Goal: Task Accomplishment & Management: Complete application form

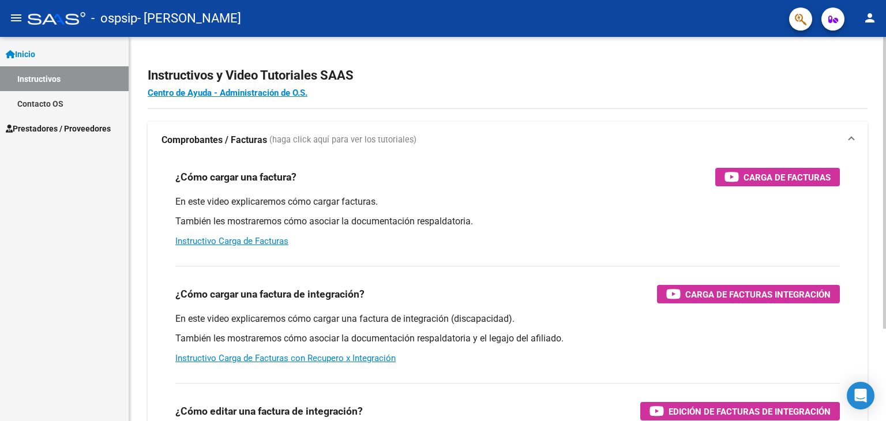
scroll to position [121, 0]
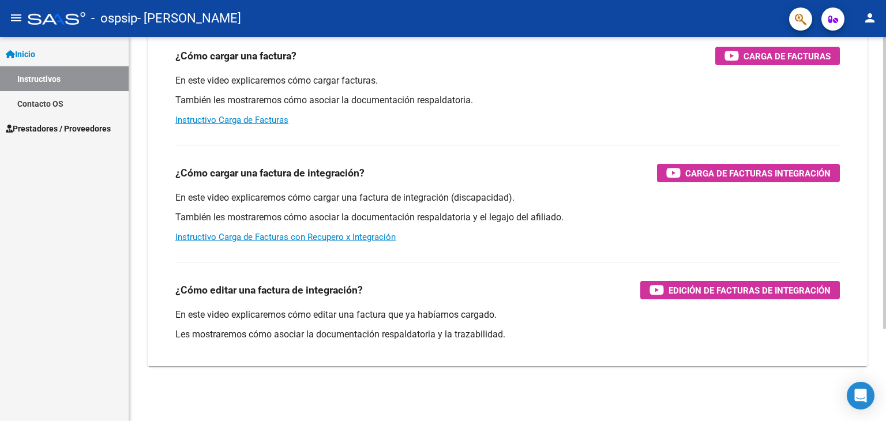
click at [863, 266] on div "Instructivos y Video Tutoriales SAAS Centro de Ayuda - Administración de O.S. C…" at bounding box center [509, 169] width 760 height 506
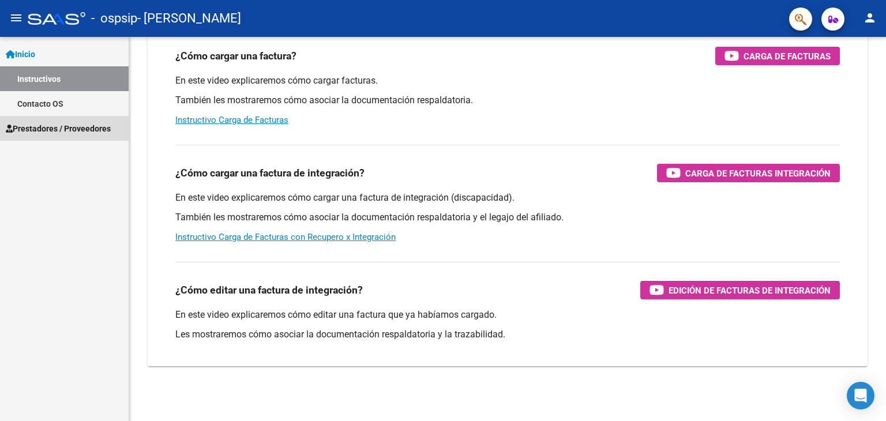
click at [99, 127] on span "Prestadores / Proveedores" at bounding box center [58, 128] width 105 height 13
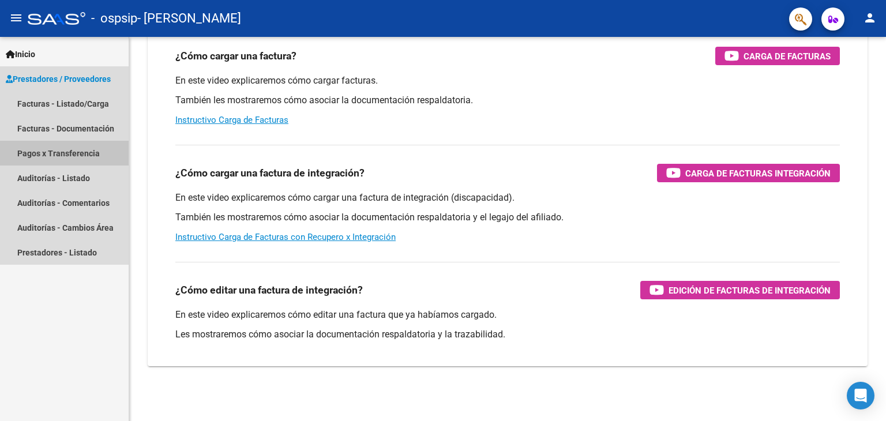
click at [98, 155] on link "Pagos x Transferencia" at bounding box center [64, 153] width 129 height 25
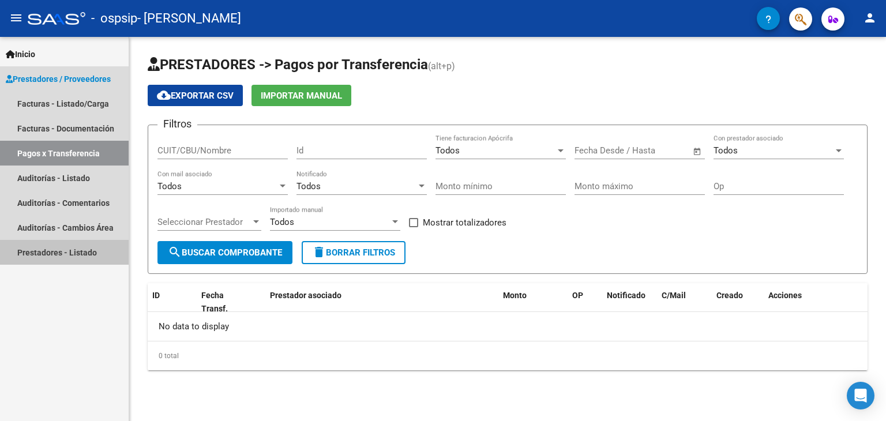
click at [57, 250] on link "Prestadores - Listado" at bounding box center [64, 252] width 129 height 25
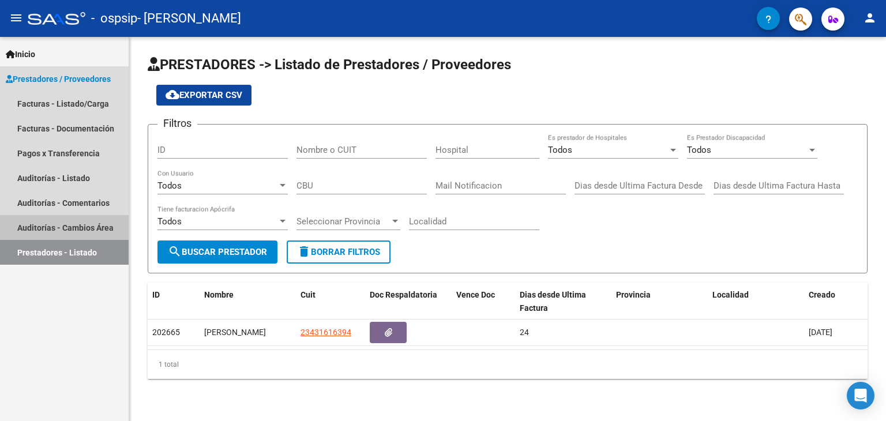
click at [65, 224] on link "Auditorías - Cambios Área" at bounding box center [64, 227] width 129 height 25
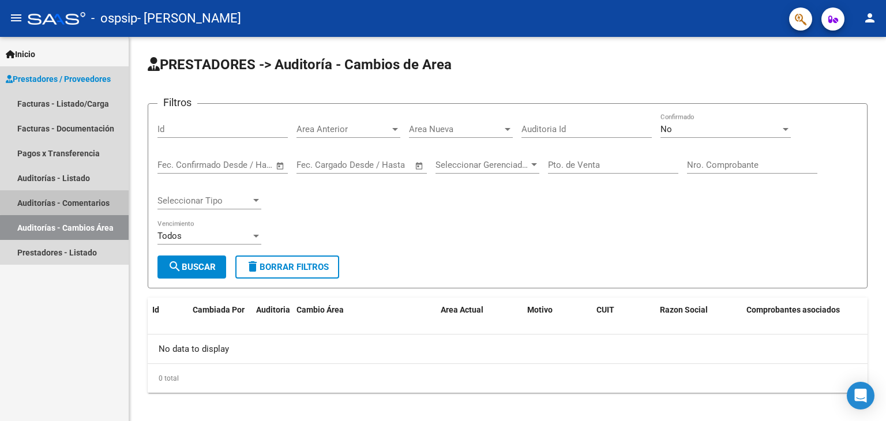
click at [74, 201] on link "Auditorías - Comentarios" at bounding box center [64, 202] width 129 height 25
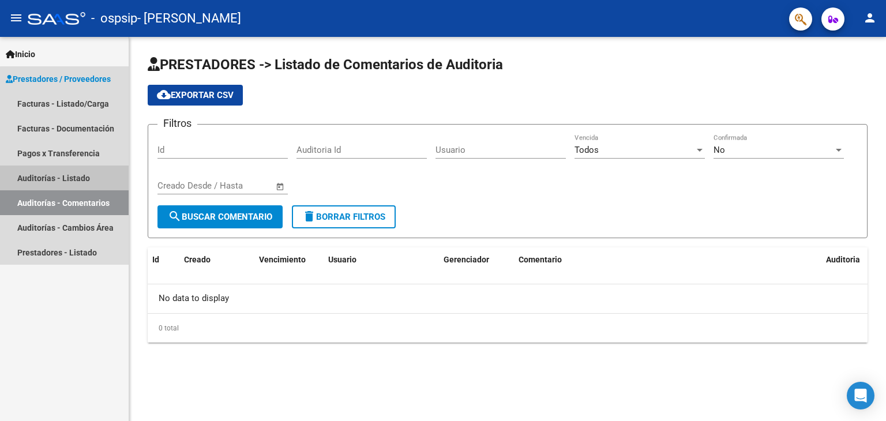
click at [76, 174] on link "Auditorías - Listado" at bounding box center [64, 178] width 129 height 25
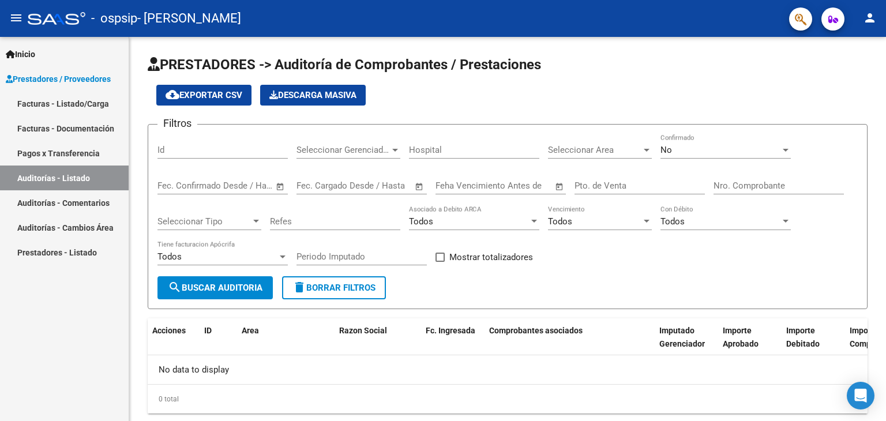
click at [84, 152] on link "Pagos x Transferencia" at bounding box center [64, 153] width 129 height 25
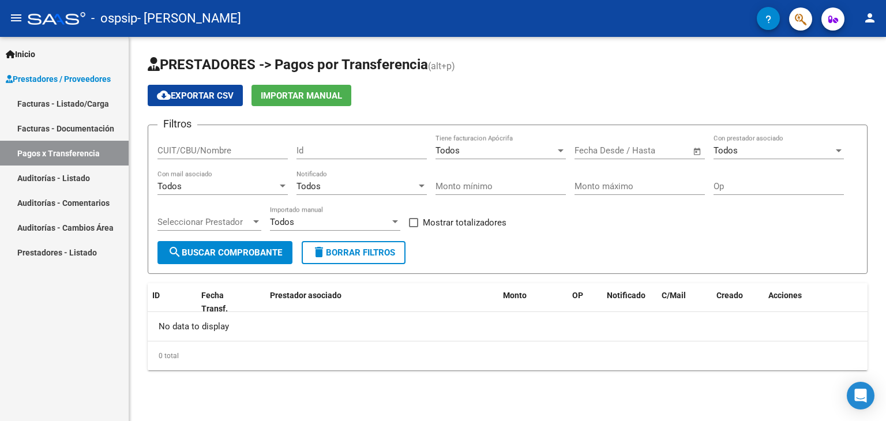
click at [84, 124] on link "Facturas - Documentación" at bounding box center [64, 128] width 129 height 25
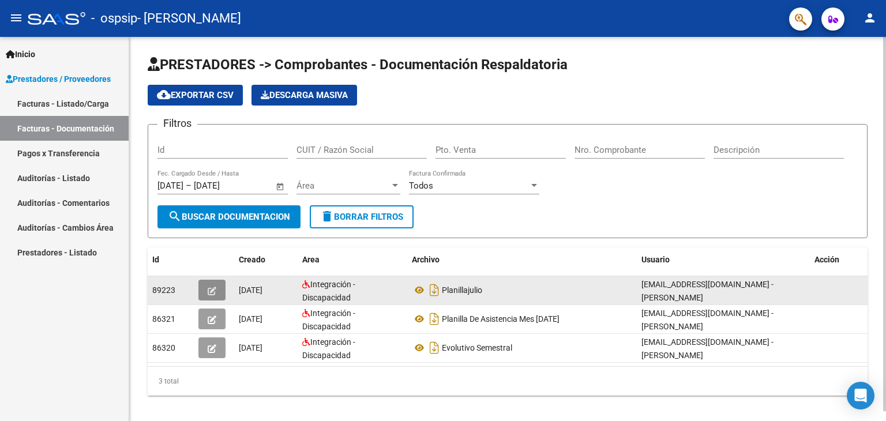
click at [212, 287] on icon "button" at bounding box center [212, 291] width 9 height 9
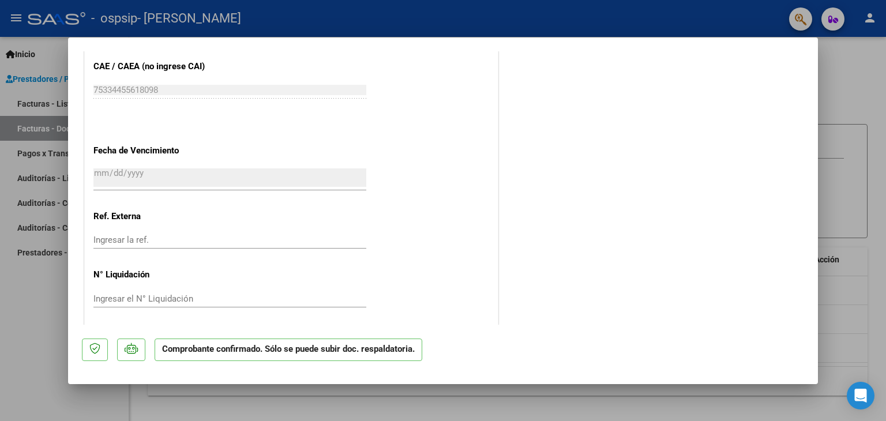
scroll to position [1126, 0]
click at [40, 175] on div at bounding box center [443, 210] width 886 height 421
type input "$ 0,00"
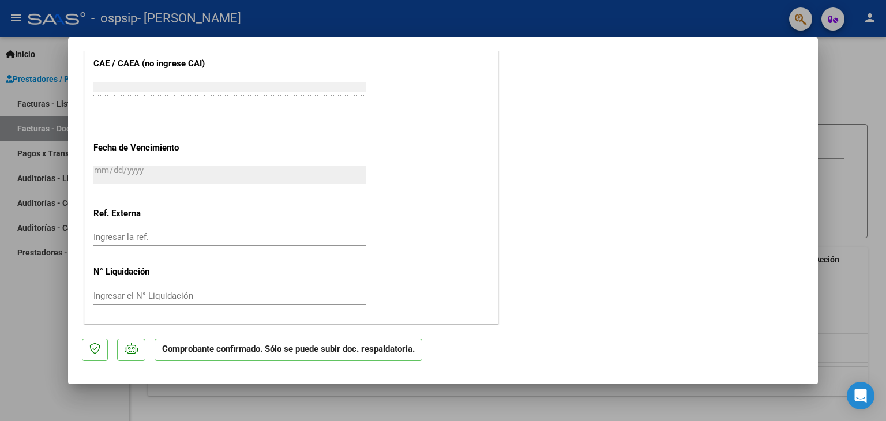
scroll to position [0, 0]
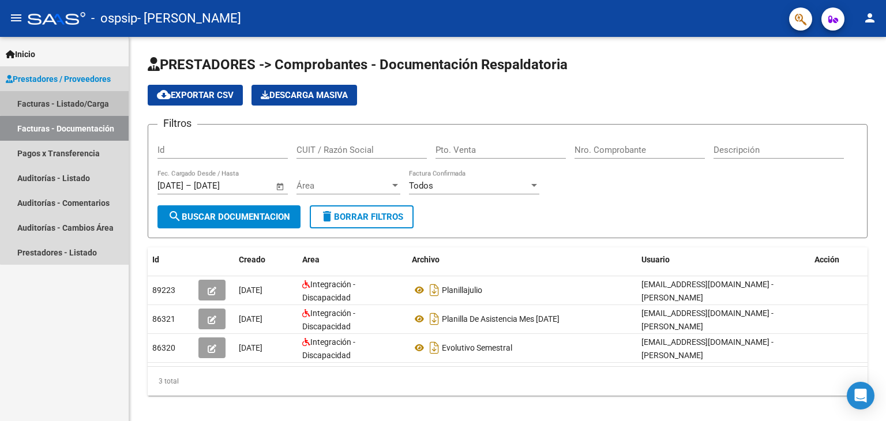
click at [75, 102] on link "Facturas - Listado/Carga" at bounding box center [64, 103] width 129 height 25
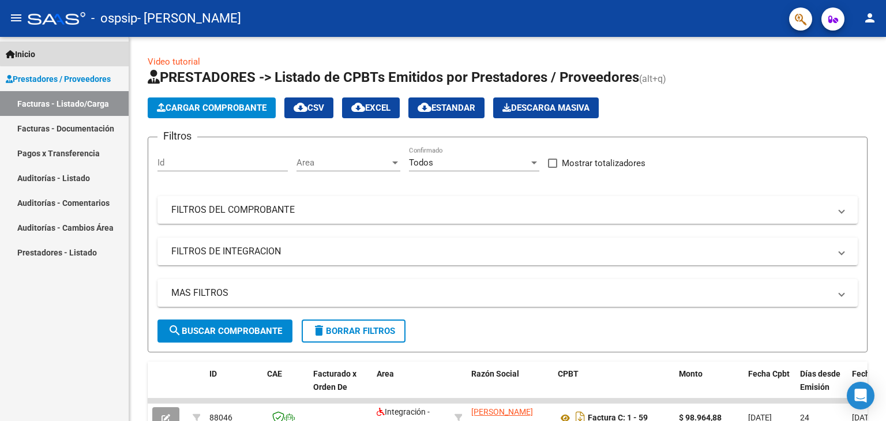
click at [87, 51] on link "Inicio" at bounding box center [64, 54] width 129 height 25
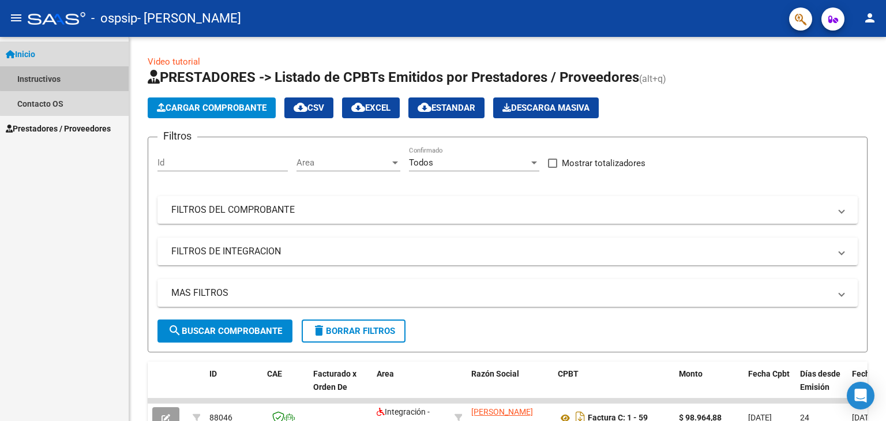
click at [69, 78] on link "Instructivos" at bounding box center [64, 78] width 129 height 25
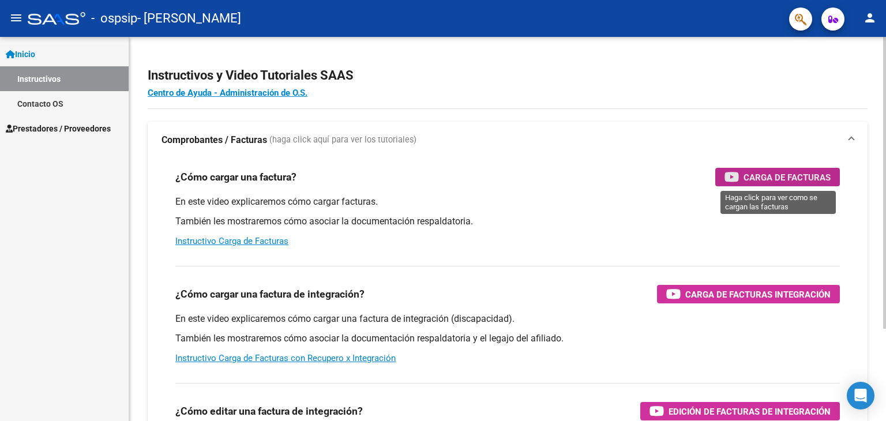
click at [766, 181] on span "Carga de Facturas" at bounding box center [787, 177] width 87 height 14
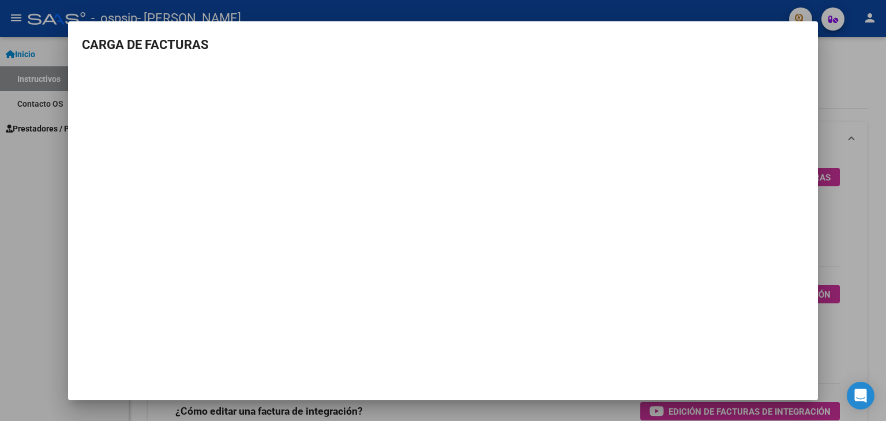
click at [52, 152] on div at bounding box center [443, 210] width 886 height 421
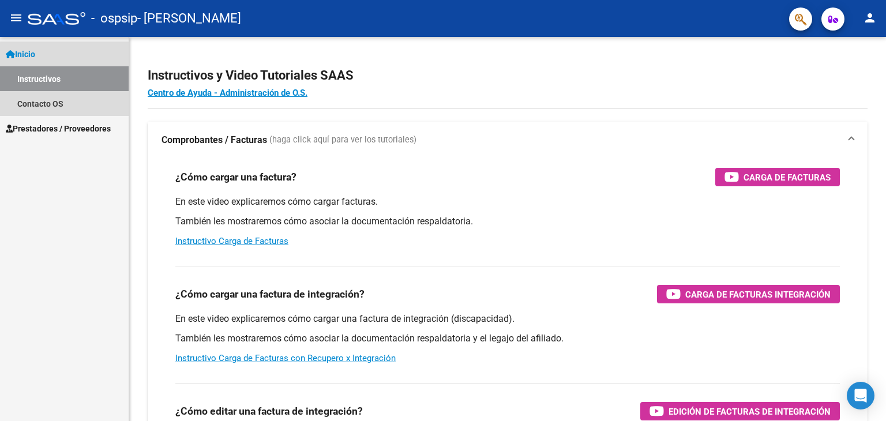
click at [88, 75] on link "Instructivos" at bounding box center [64, 78] width 129 height 25
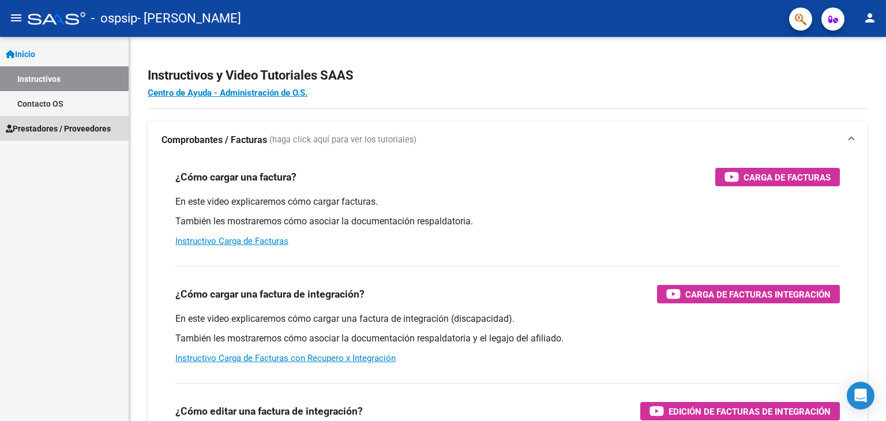
click at [108, 126] on span "Prestadores / Proveedores" at bounding box center [58, 128] width 105 height 13
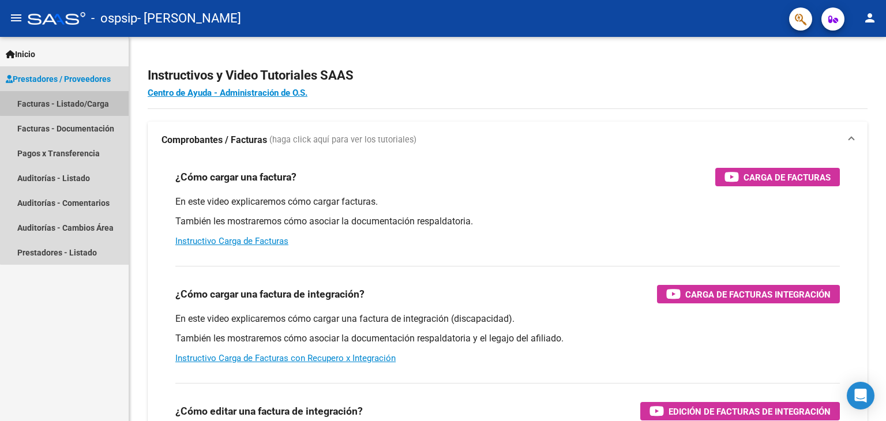
click at [96, 101] on link "Facturas - Listado/Carga" at bounding box center [64, 103] width 129 height 25
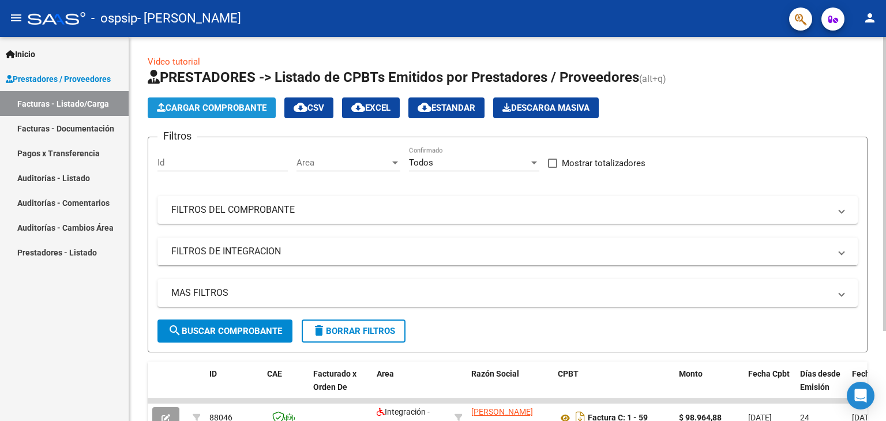
click at [246, 108] on span "Cargar Comprobante" at bounding box center [212, 108] width 110 height 10
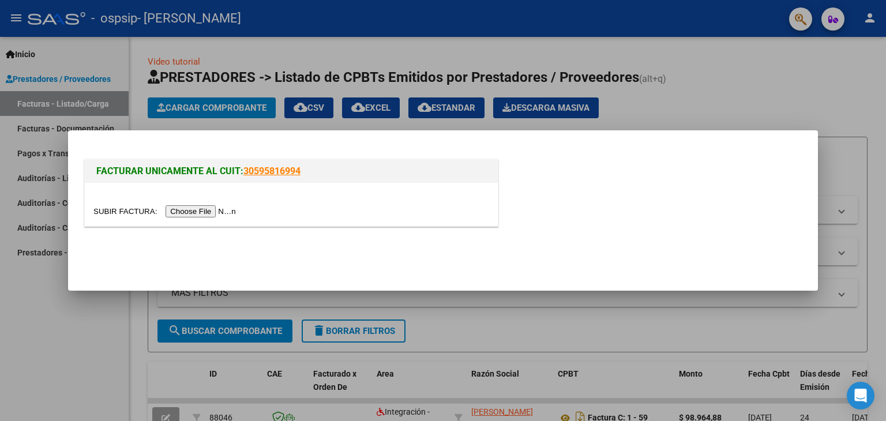
click at [218, 213] on input "file" at bounding box center [166, 211] width 146 height 12
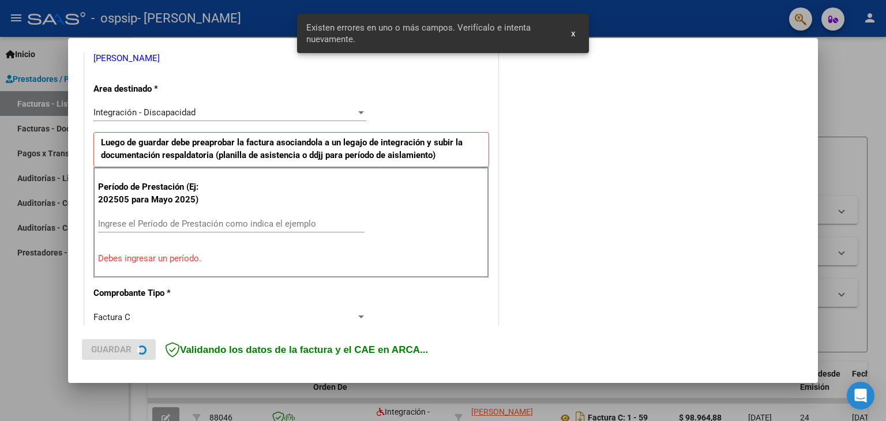
scroll to position [242, 0]
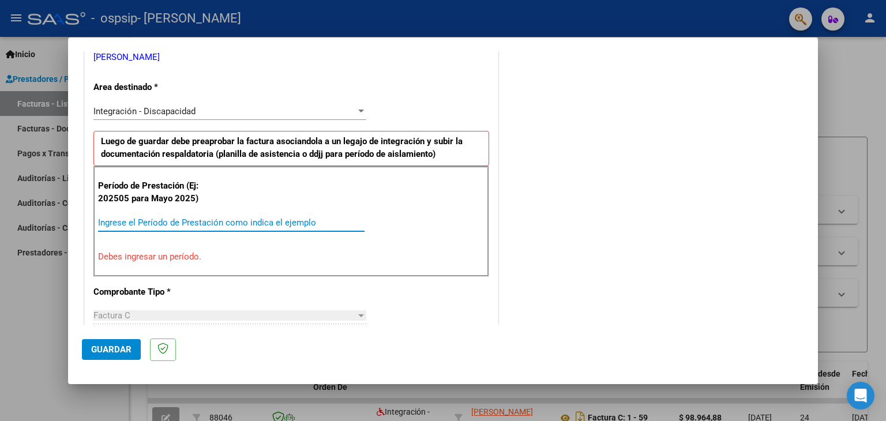
click at [170, 217] on input "Ingrese el Período de Prestación como indica el ejemplo" at bounding box center [231, 222] width 267 height 10
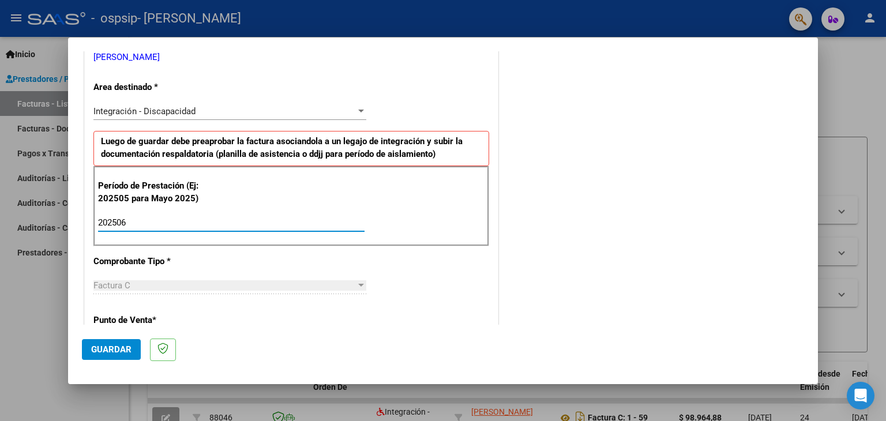
type input "202507"
click at [204, 253] on div "CUIT * 23-43161639-4 Ingresar CUIT ANALISIS PRESTADOR [PERSON_NAME] [PERSON_NAM…" at bounding box center [291, 387] width 413 height 868
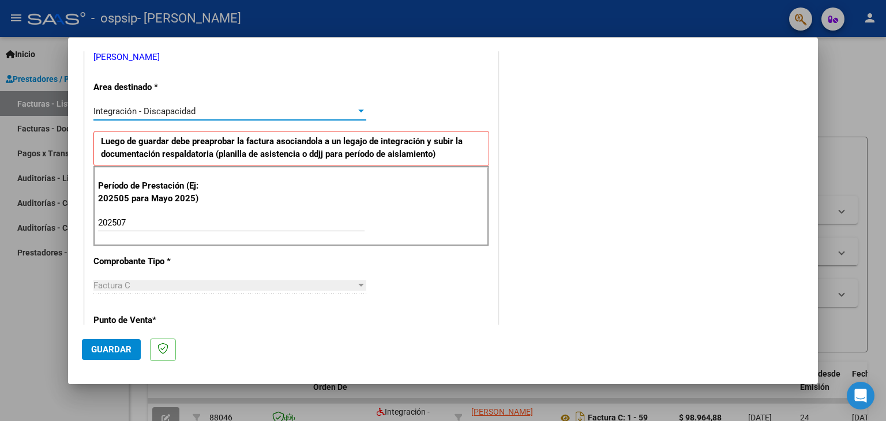
click at [351, 109] on div "Integración - Discapacidad" at bounding box center [224, 111] width 262 height 10
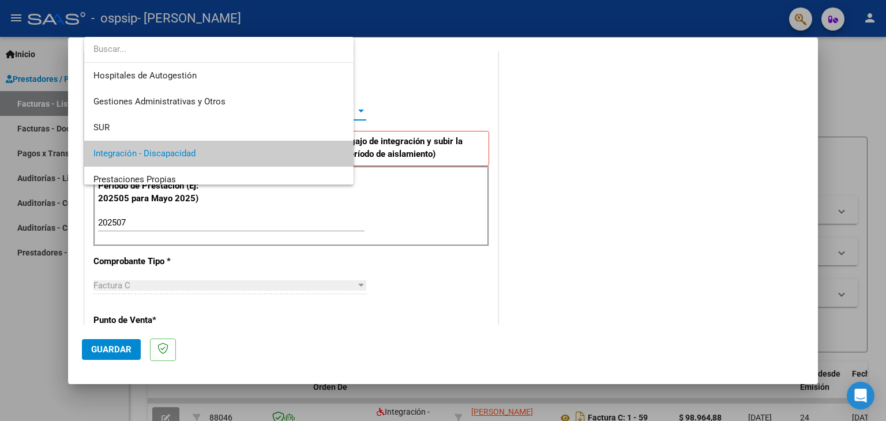
scroll to position [43, 0]
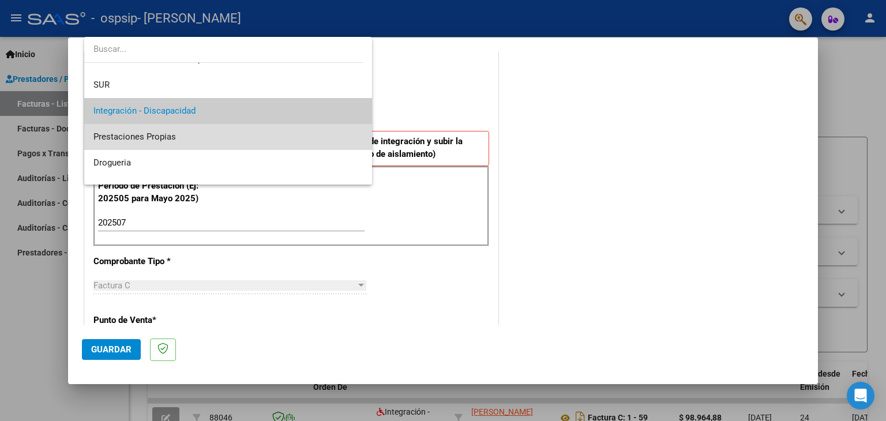
click at [329, 125] on span "Prestaciones Propias" at bounding box center [228, 137] width 270 height 26
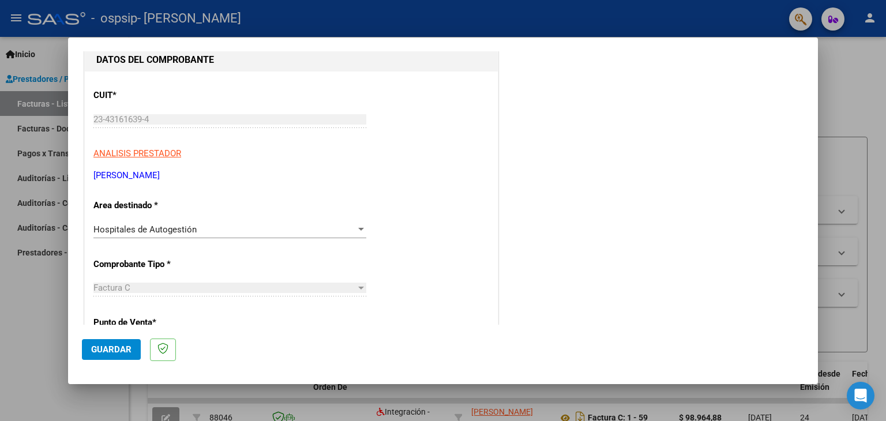
scroll to position [138, 0]
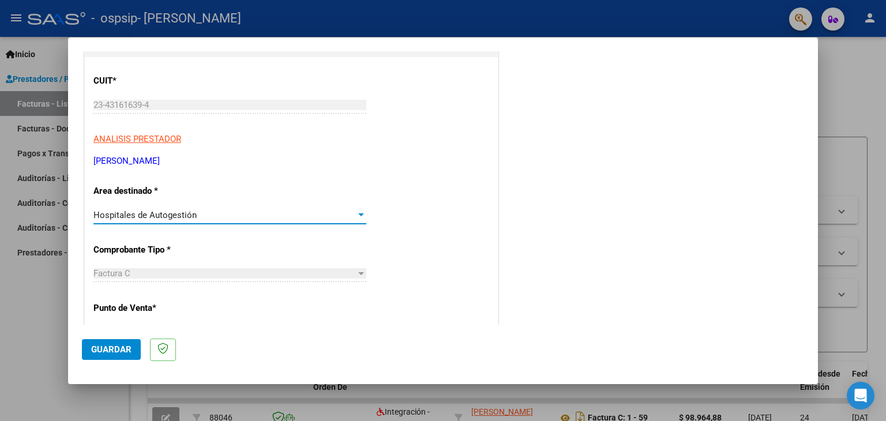
click at [359, 215] on div at bounding box center [361, 214] width 6 height 3
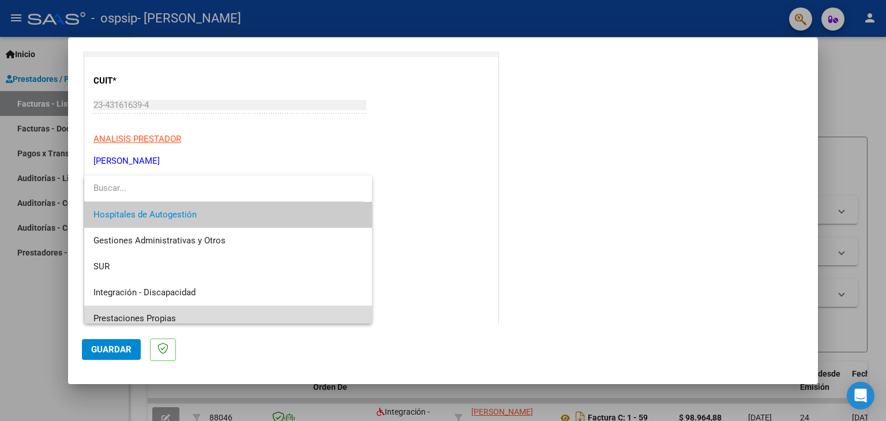
click at [292, 309] on span "Prestaciones Propias" at bounding box center [228, 319] width 270 height 26
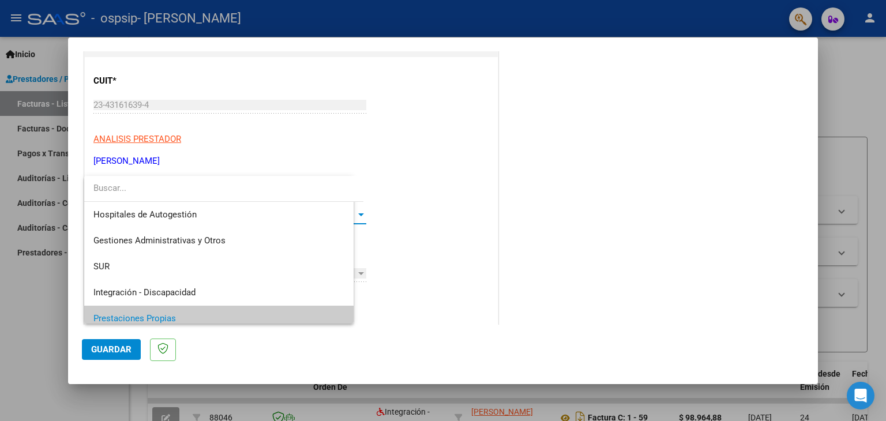
scroll to position [7, 0]
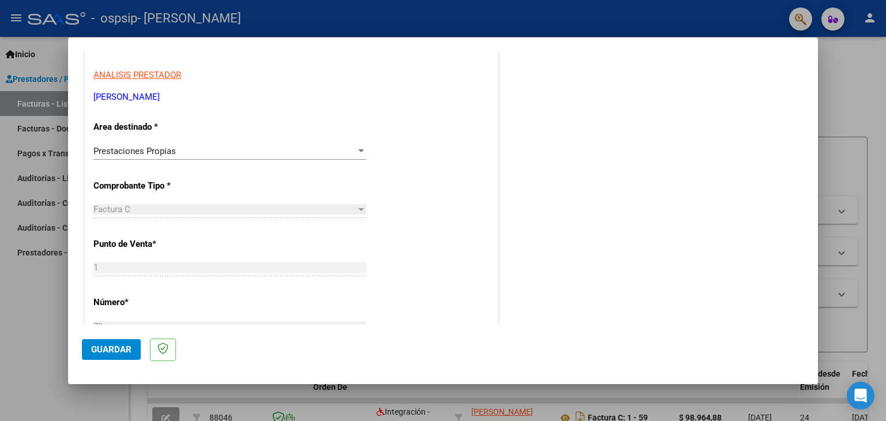
drag, startPoint x: 819, startPoint y: 324, endPoint x: 815, endPoint y: 318, distance: 6.6
click at [815, 318] on div "COMPROBANTE VER COMPROBANTE El comprobante fue leído exitosamente. DATOS DEL CO…" at bounding box center [443, 210] width 886 height 421
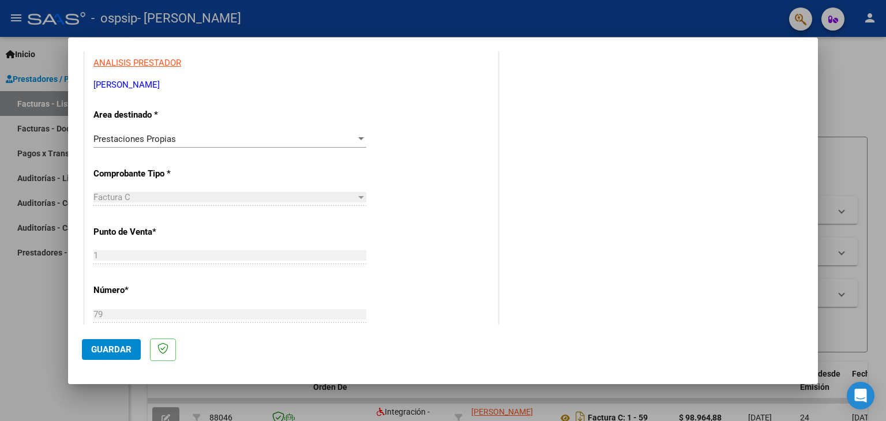
scroll to position [226, 0]
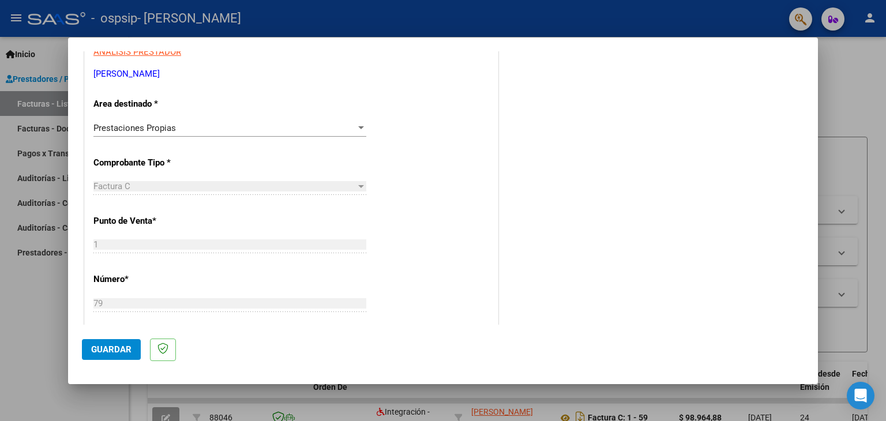
click at [683, 291] on div "COMENTARIOS Comentarios del Prestador / Gerenciador:" at bounding box center [652, 281] width 303 height 887
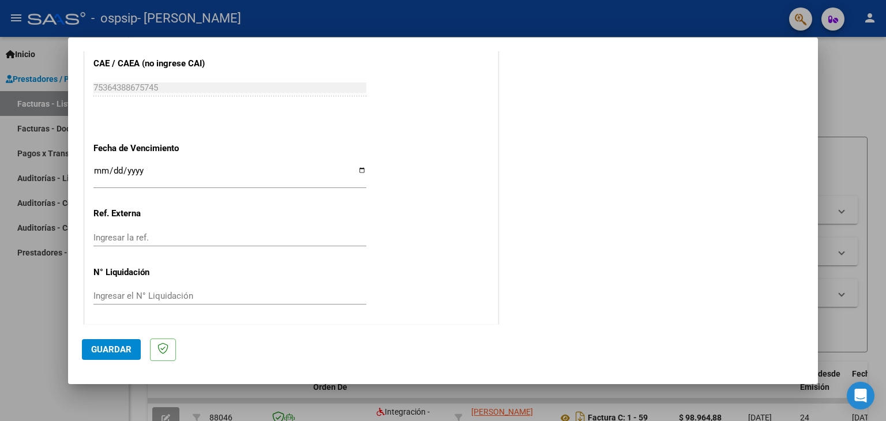
scroll to position [625, 0]
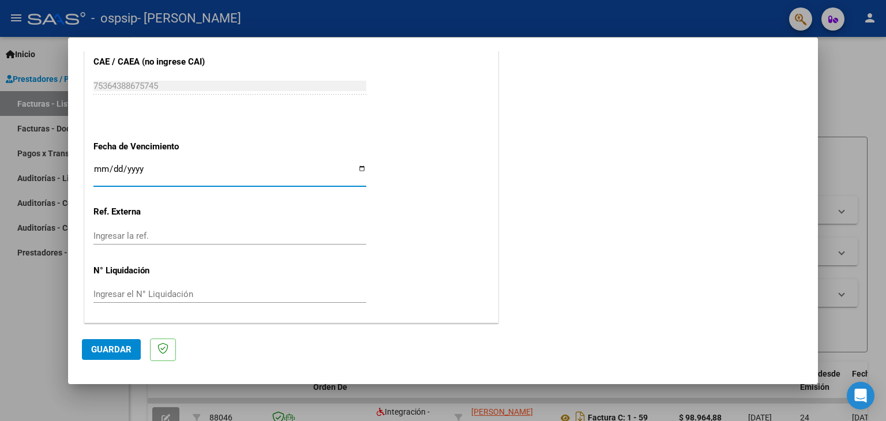
click at [101, 167] on input "Ingresar la fecha" at bounding box center [229, 173] width 273 height 18
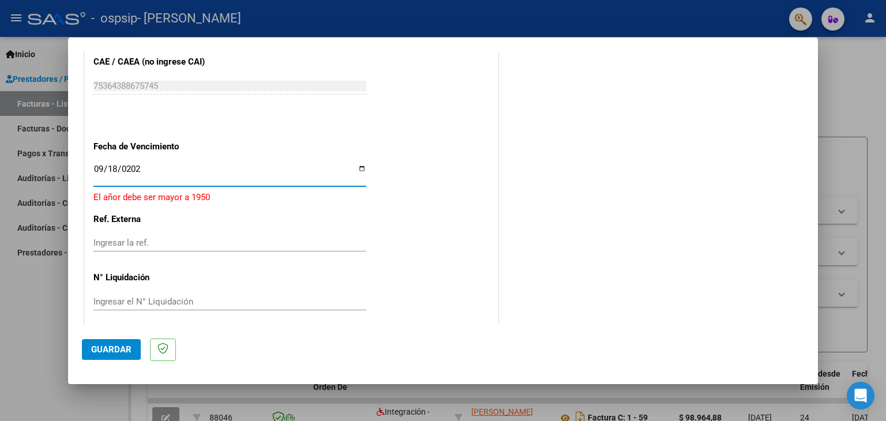
type input "[DATE]"
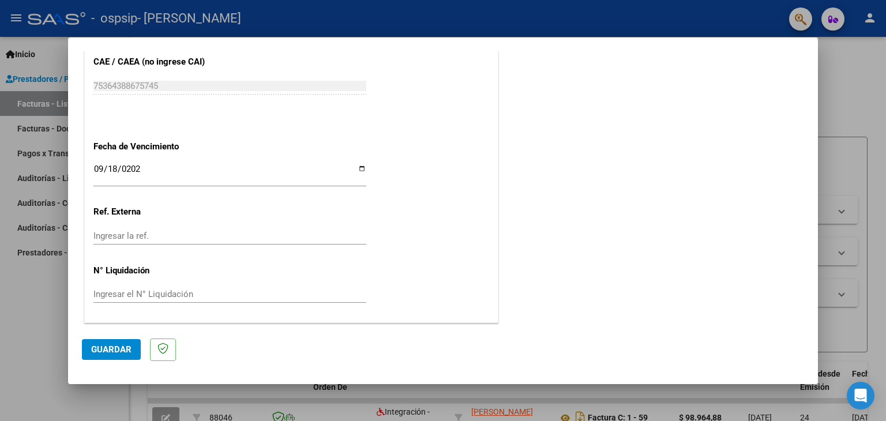
click at [232, 286] on div "Ingresar el N° Liquidación" at bounding box center [229, 294] width 273 height 17
type input "00000079"
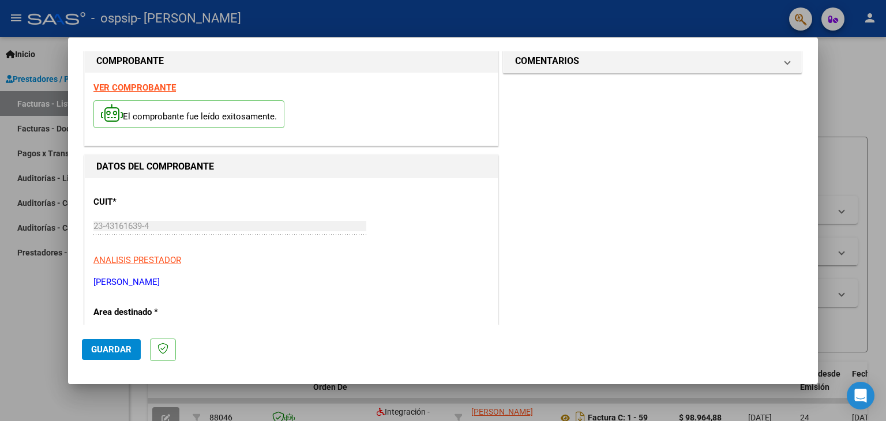
scroll to position [0, 0]
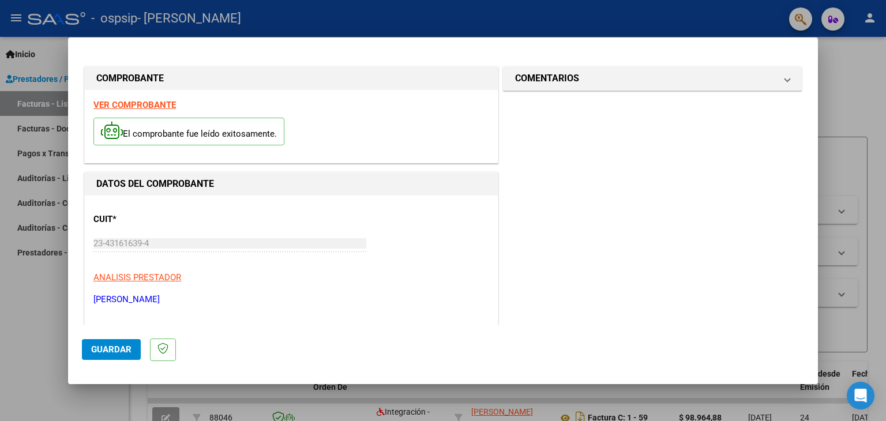
click at [819, 316] on div at bounding box center [443, 210] width 886 height 421
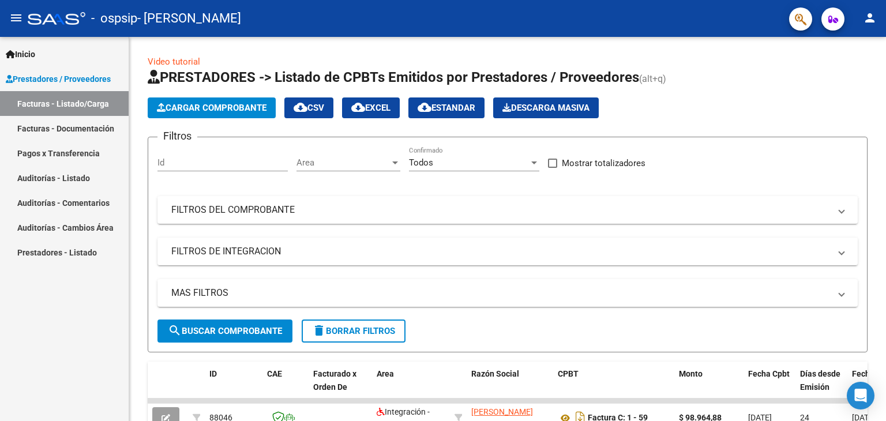
click at [819, 316] on div "MAS FILTROS Todos Con Doc. Respaldatoria Todos Con Trazabilidad Todos Asociado …" at bounding box center [507, 299] width 700 height 40
click at [267, 107] on span "Cargar Comprobante" at bounding box center [212, 108] width 110 height 10
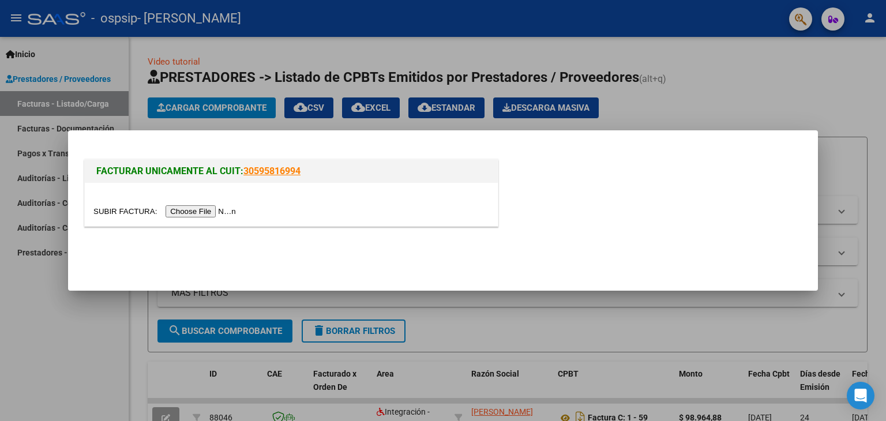
click at [224, 211] on input "file" at bounding box center [166, 211] width 146 height 12
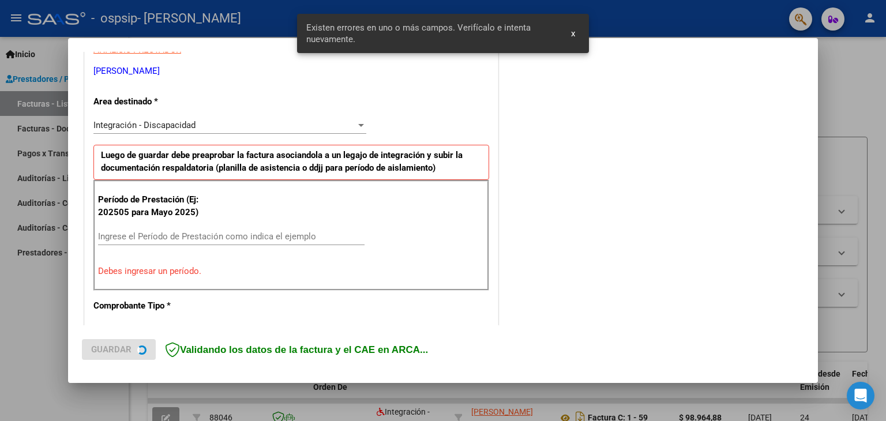
scroll to position [242, 0]
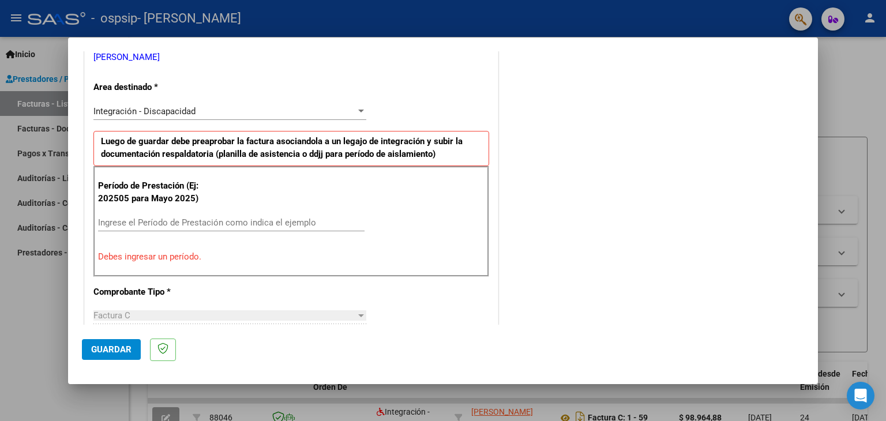
click at [212, 214] on div "Ingrese el Período de Prestación como indica el ejemplo" at bounding box center [231, 222] width 267 height 17
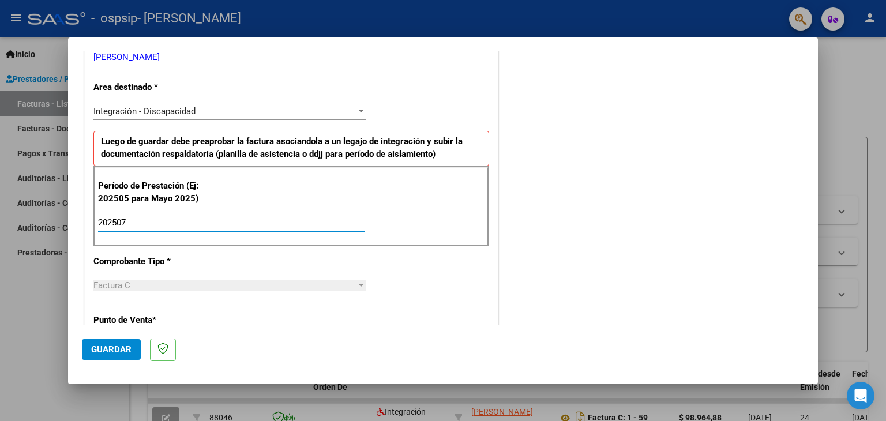
type input "202507"
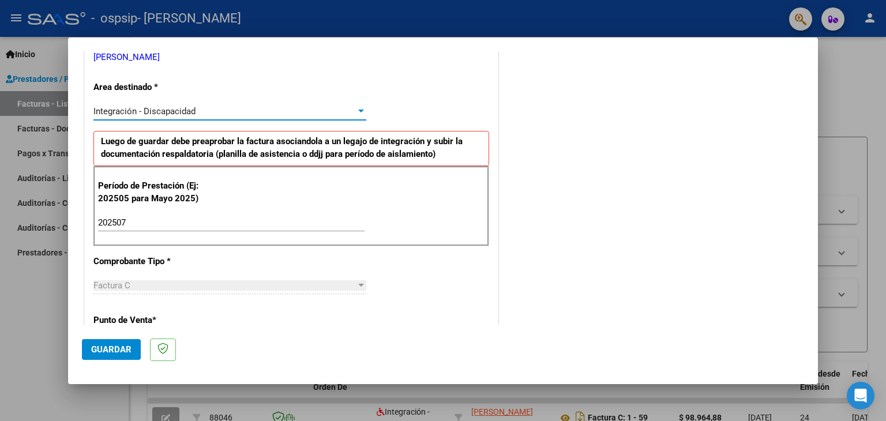
click at [358, 110] on div at bounding box center [361, 111] width 6 height 3
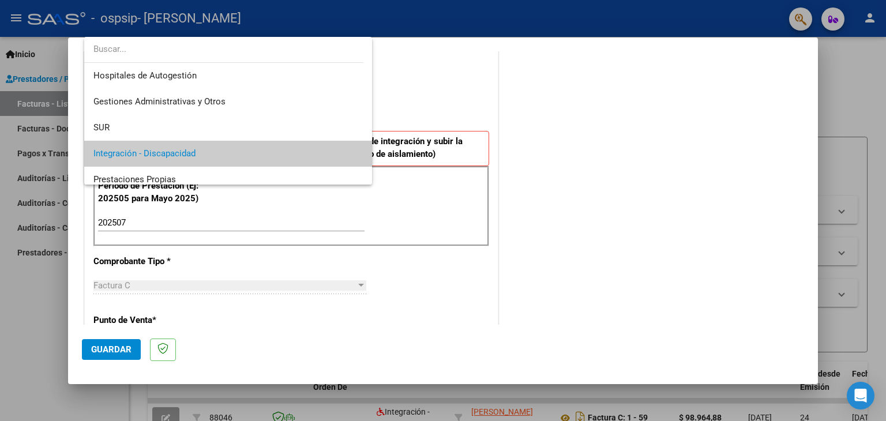
scroll to position [43, 0]
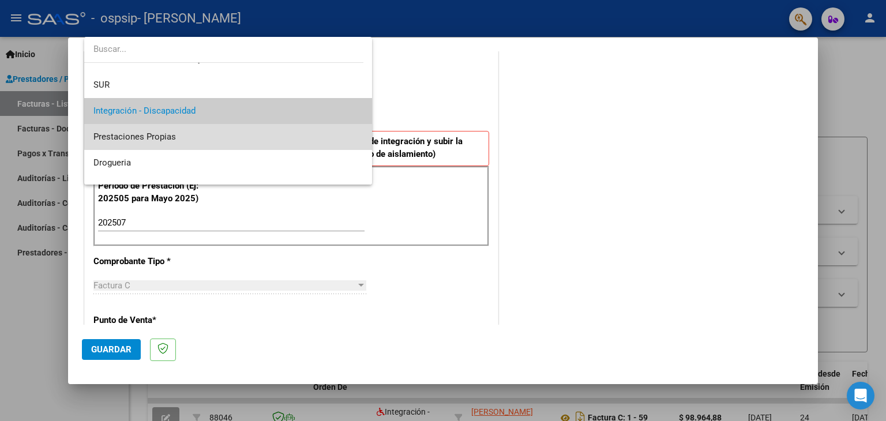
click at [355, 132] on mat-option "Prestaciones Propias" at bounding box center [228, 137] width 288 height 26
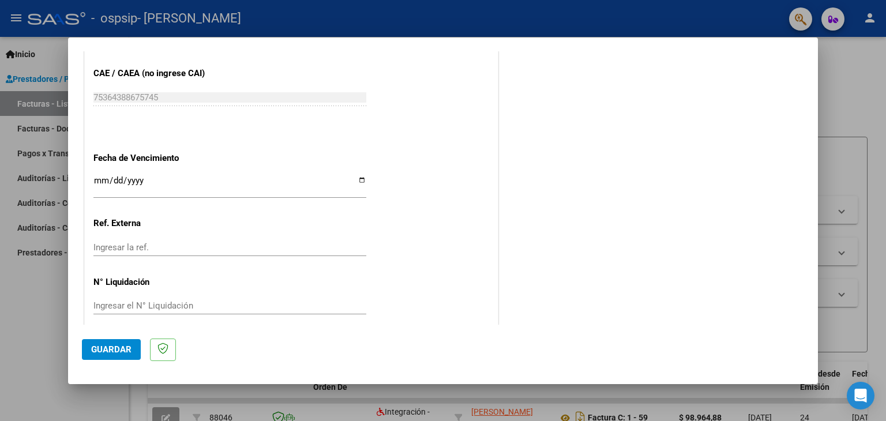
scroll to position [625, 0]
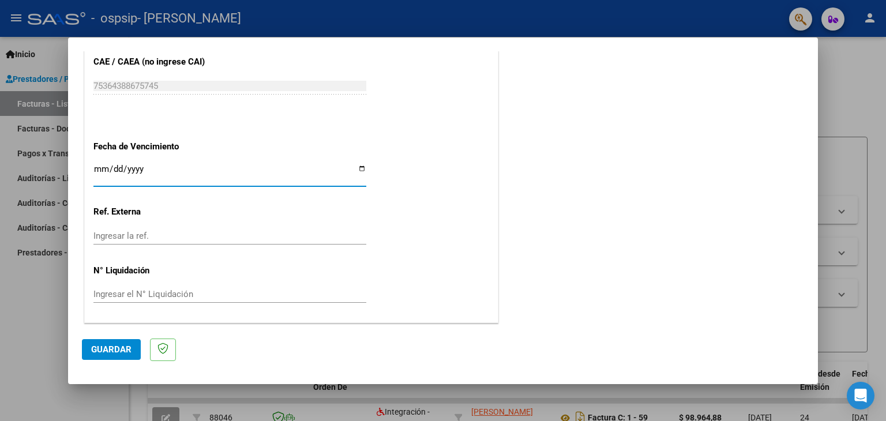
click at [99, 168] on input "Ingresar la fecha" at bounding box center [229, 173] width 273 height 18
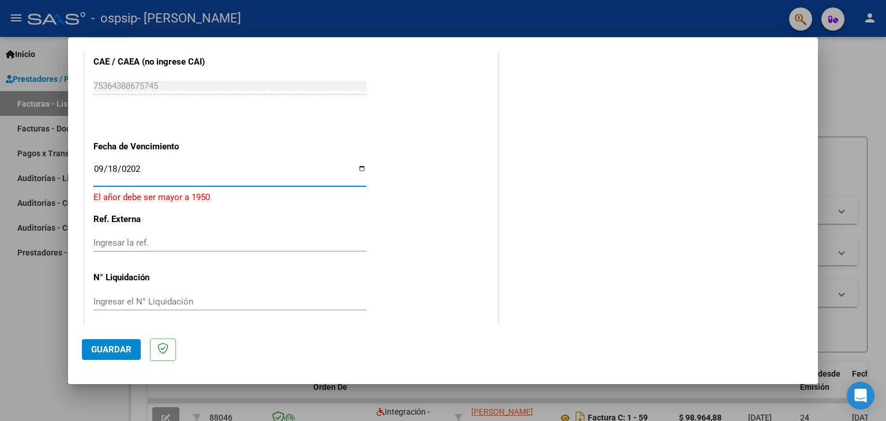
type input "[DATE]"
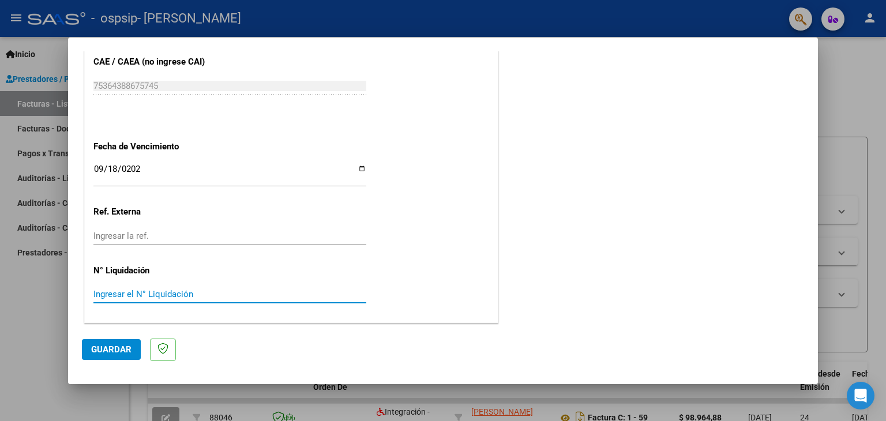
click at [189, 295] on input "Ingresar el N° Liquidación" at bounding box center [229, 294] width 273 height 10
type input "00000079"
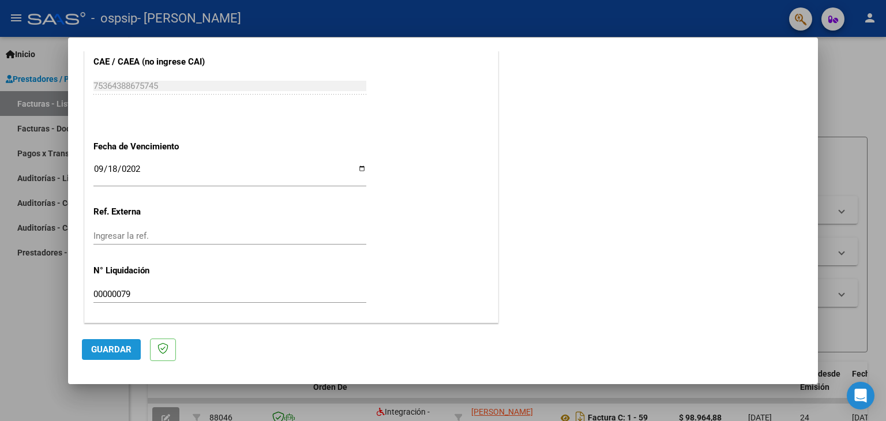
click at [118, 347] on span "Guardar" at bounding box center [111, 349] width 40 height 10
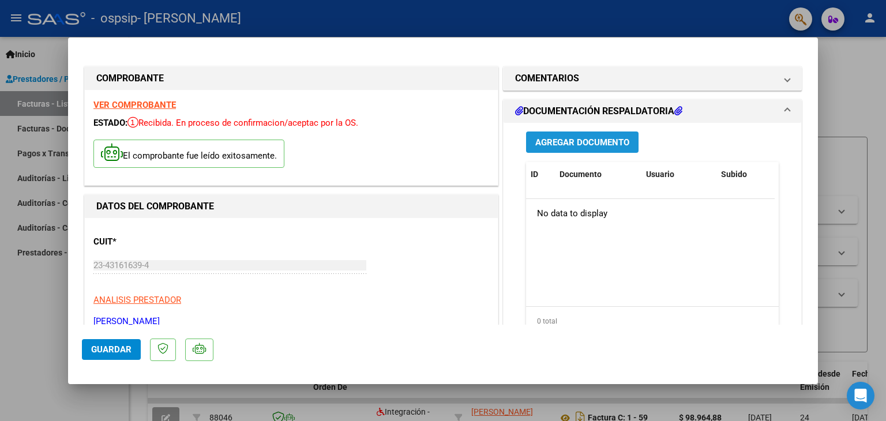
click at [588, 139] on span "Agregar Documento" at bounding box center [582, 142] width 94 height 10
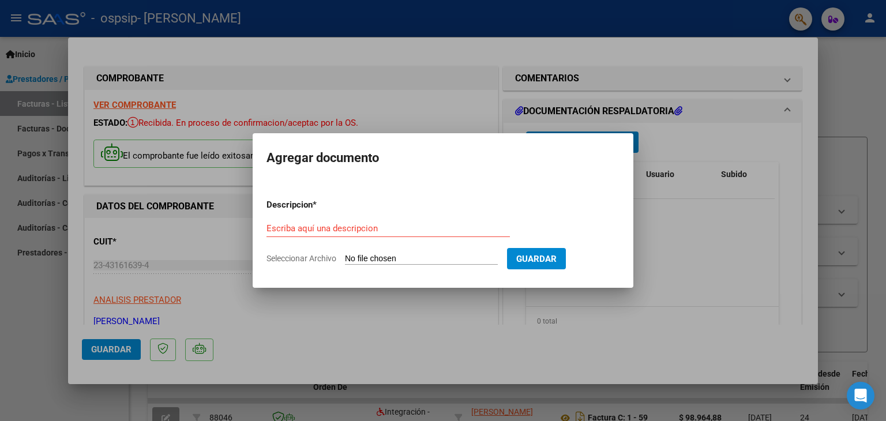
click at [315, 257] on span "Seleccionar Archivo" at bounding box center [302, 258] width 70 height 9
click at [345, 257] on input "Seleccionar Archivo" at bounding box center [421, 259] width 153 height 11
type input "C:\fakepath\gaelfacturajulio.pdf"
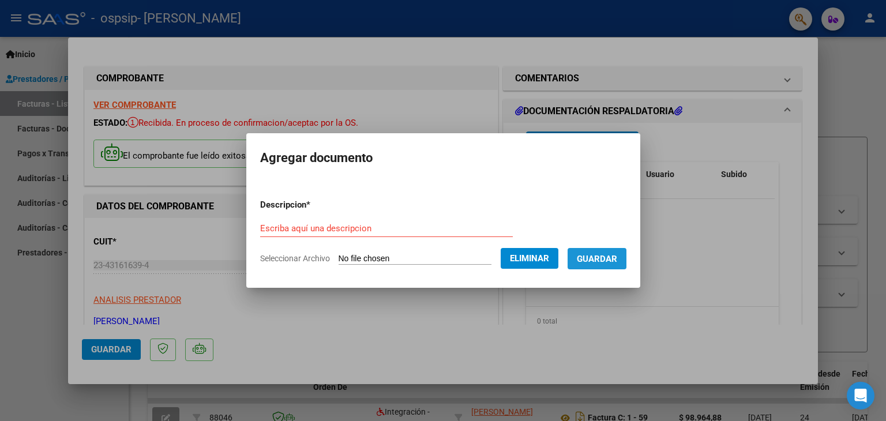
click at [616, 255] on span "Guardar" at bounding box center [597, 259] width 40 height 10
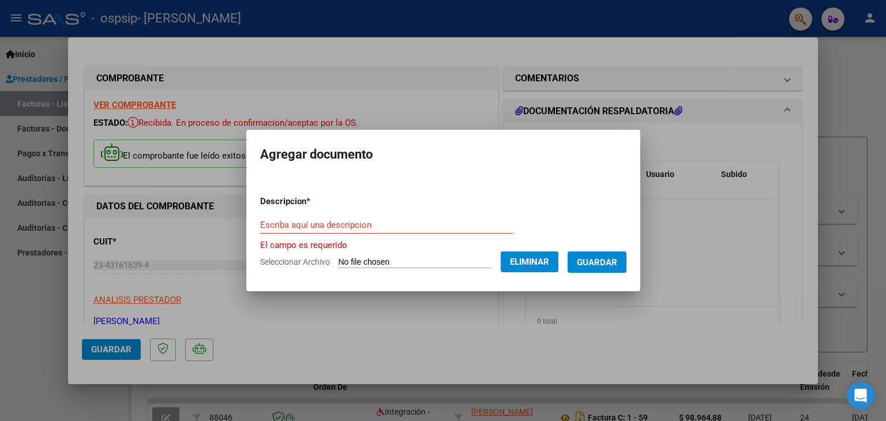
click at [610, 264] on span "Guardar" at bounding box center [597, 262] width 40 height 10
click at [330, 221] on input "Escriba aquí una descripcion" at bounding box center [386, 225] width 253 height 10
click at [542, 264] on span "Eliminar" at bounding box center [529, 262] width 39 height 10
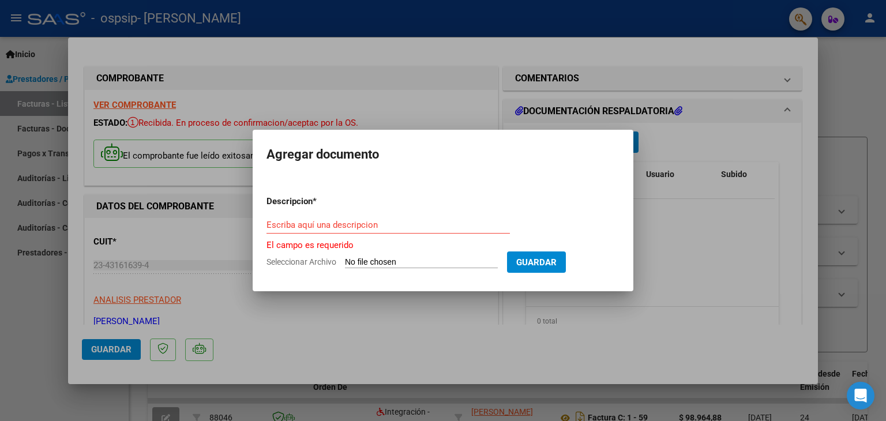
click at [320, 258] on span "Seleccionar Archivo" at bounding box center [302, 261] width 70 height 9
click at [345, 258] on input "Seleccionar Archivo" at bounding box center [421, 262] width 153 height 11
type input "C:\fakepath\gaelplanillajulio.pdf"
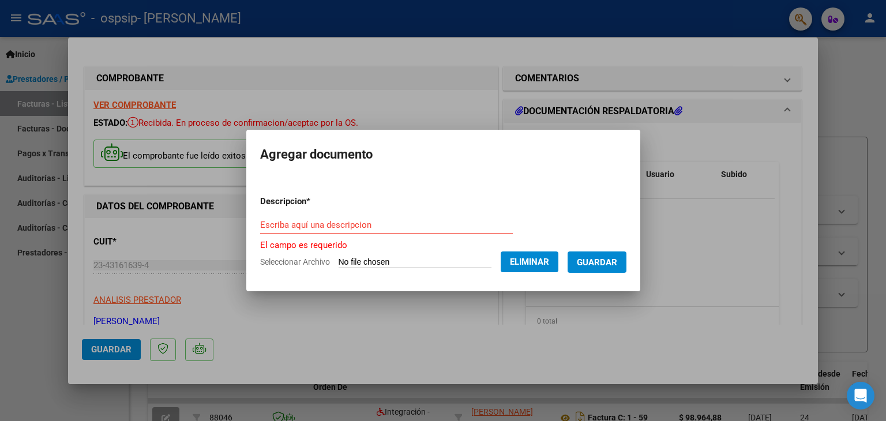
click at [352, 215] on form "Descripcion * Escriba aquí una descripcion El campo es requerido Seleccionar Ar…" at bounding box center [443, 232] width 366 height 92
click at [373, 224] on input "Escriba aquí una descripcion" at bounding box center [386, 225] width 253 height 10
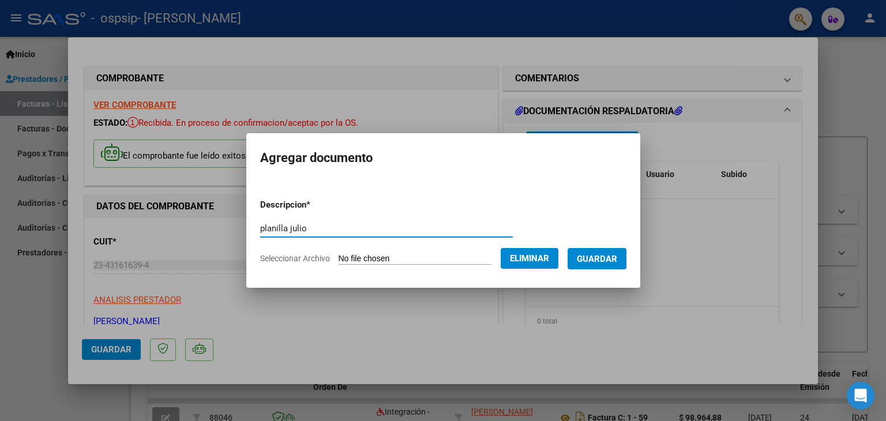
type input "planilla julio"
click at [602, 256] on span "Guardar" at bounding box center [597, 259] width 40 height 10
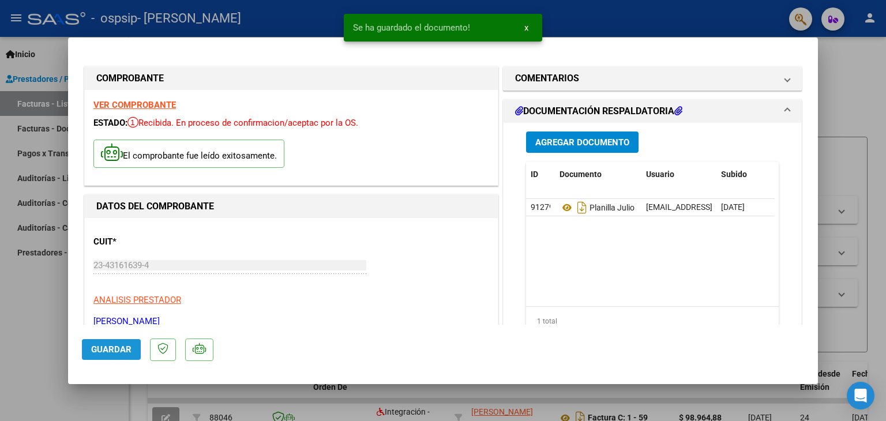
click at [112, 345] on span "Guardar" at bounding box center [111, 349] width 40 height 10
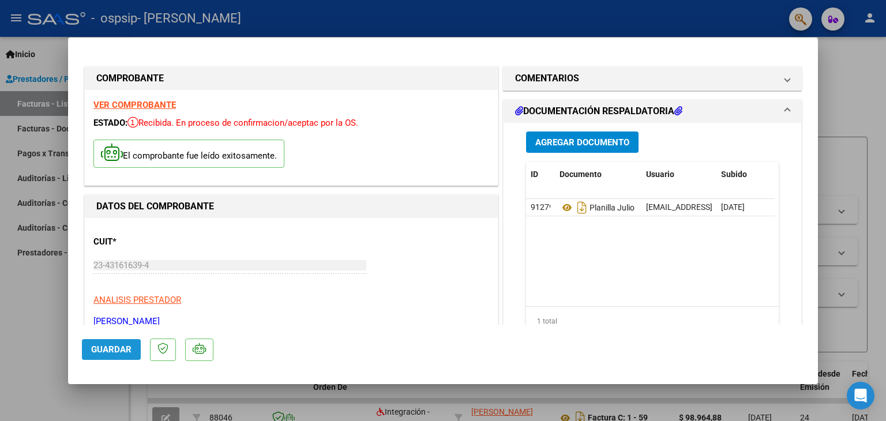
click at [112, 345] on span "Guardar" at bounding box center [111, 349] width 40 height 10
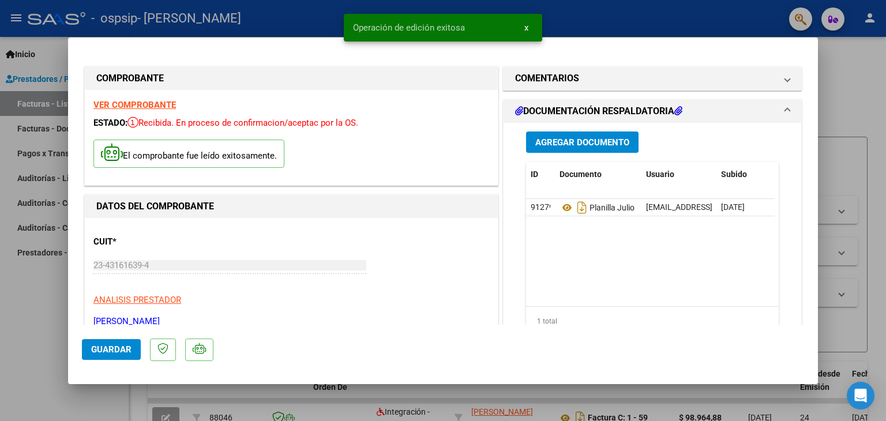
click at [40, 306] on div at bounding box center [443, 210] width 886 height 421
type input "$ 0,00"
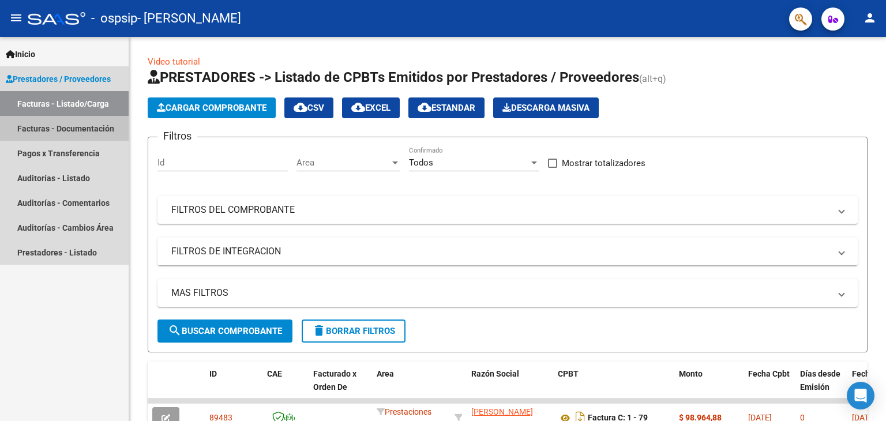
click at [96, 129] on link "Facturas - Documentación" at bounding box center [64, 128] width 129 height 25
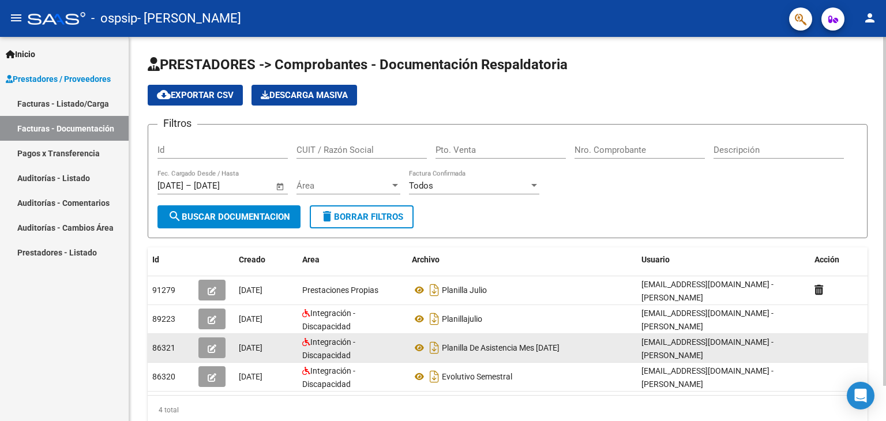
click at [262, 346] on span "[DATE]" at bounding box center [251, 347] width 24 height 9
click at [293, 348] on datatable-body-cell "[DATE]" at bounding box center [265, 348] width 63 height 28
click at [205, 344] on button "button" at bounding box center [211, 347] width 27 height 21
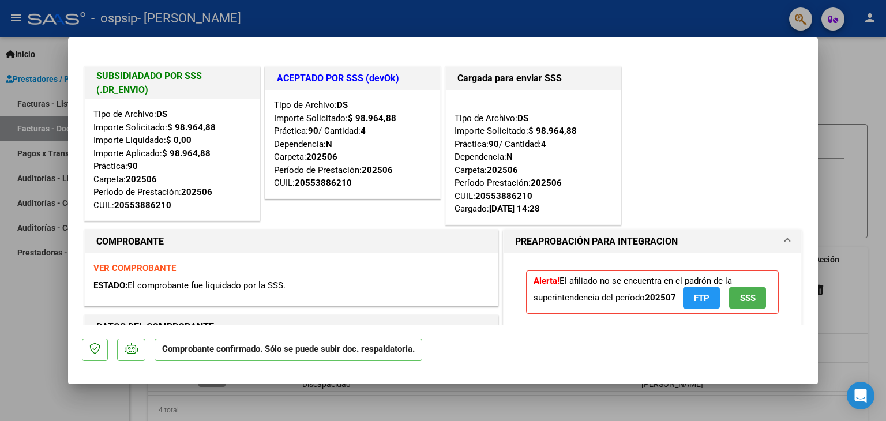
click at [38, 298] on div at bounding box center [443, 210] width 886 height 421
type input "$ 0,00"
